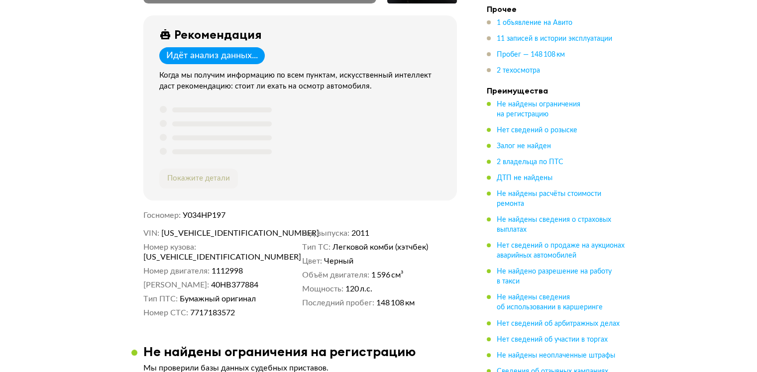
scroll to position [99, 0]
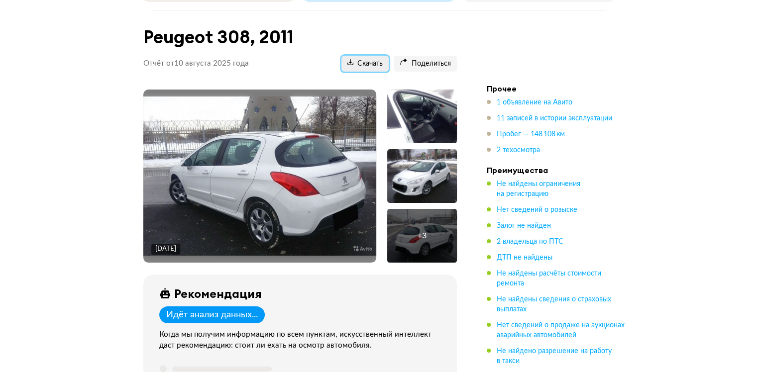
click at [367, 62] on span "Скачать" at bounding box center [364, 63] width 35 height 9
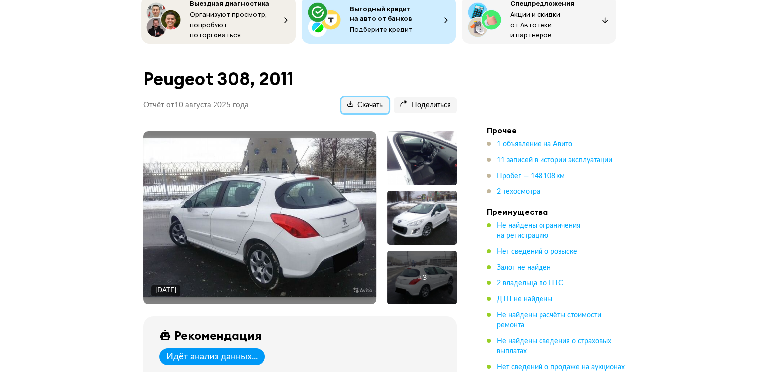
scroll to position [0, 0]
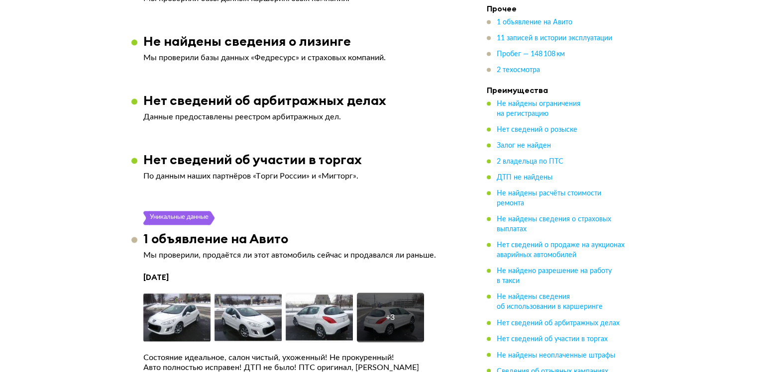
scroll to position [1194, 0]
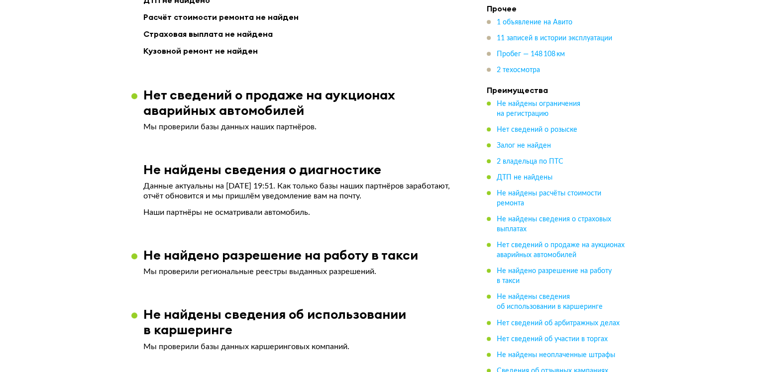
click at [515, 60] on ul "1 объявление на Авито 11 записей в истории эксплуатации Пробег — 148 108 км 2 т…" at bounding box center [555, 47] width 139 height 58
click at [515, 57] on span "Пробег — 148 108 км" at bounding box center [530, 54] width 68 height 7
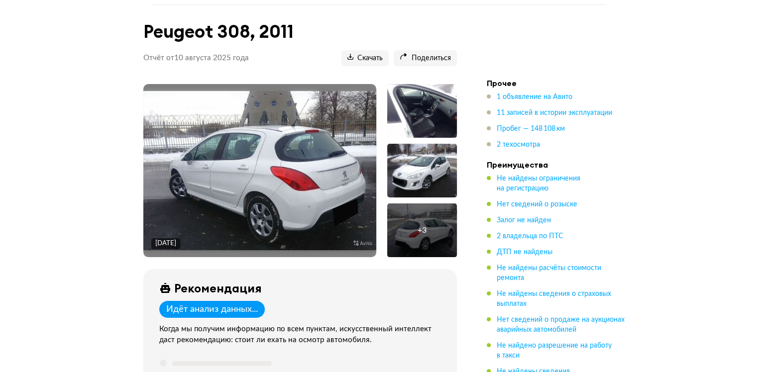
scroll to position [99, 0]
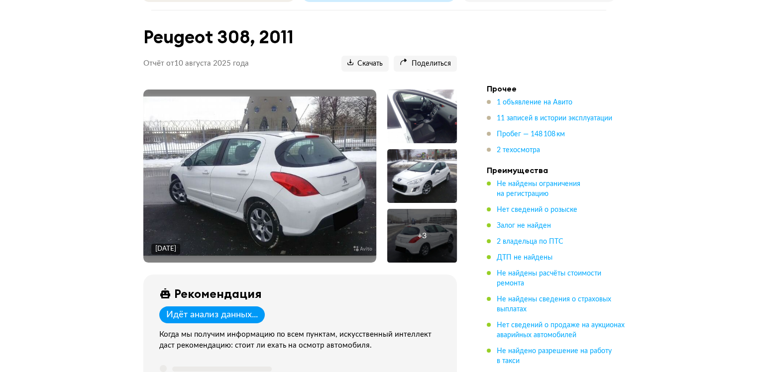
click at [281, 163] on img at bounding box center [259, 175] width 233 height 159
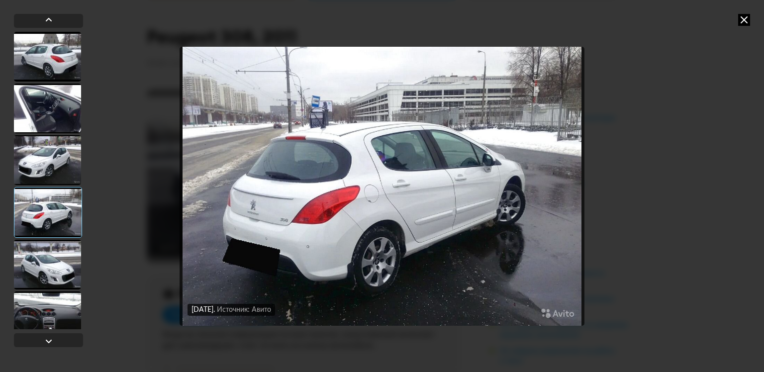
click at [742, 20] on icon at bounding box center [744, 20] width 12 height 12
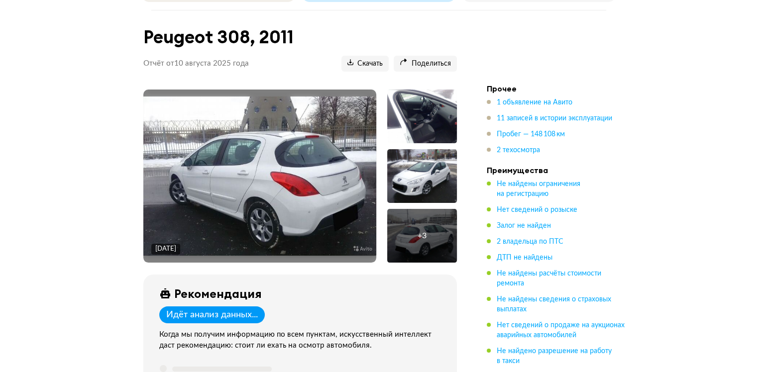
scroll to position [0, 0]
